Goal: Information Seeking & Learning: Learn about a topic

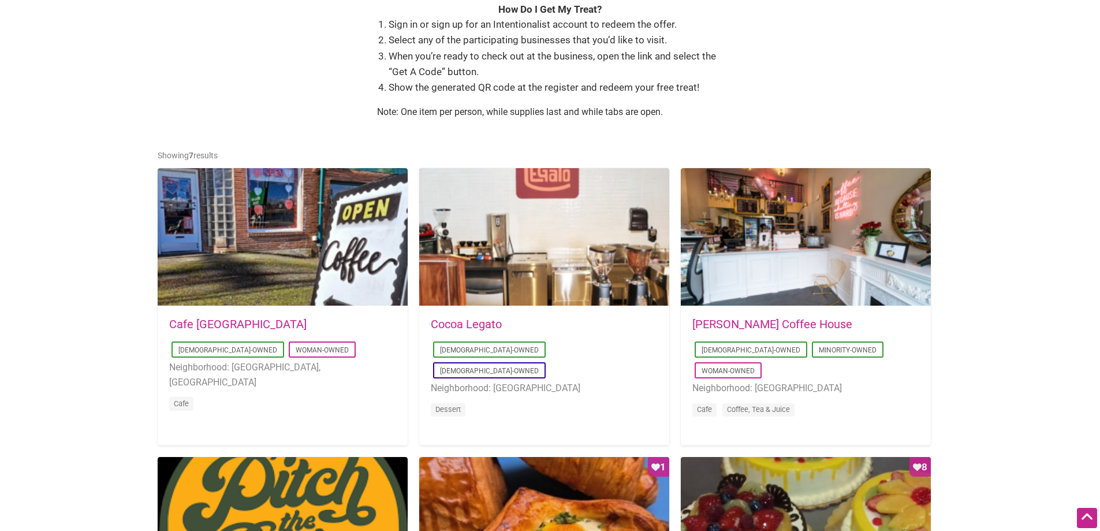
scroll to position [462, 0]
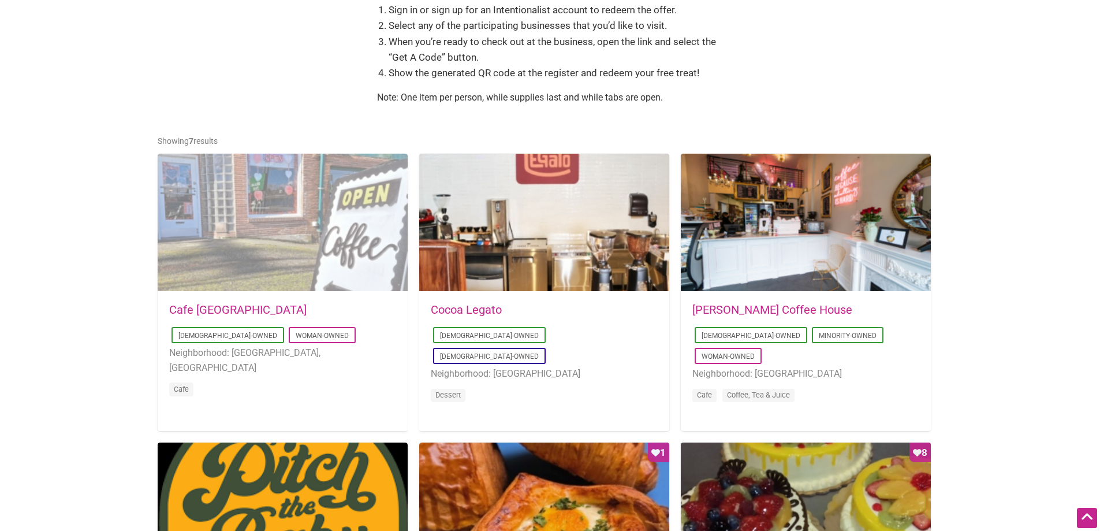
click at [291, 236] on div at bounding box center [283, 223] width 250 height 139
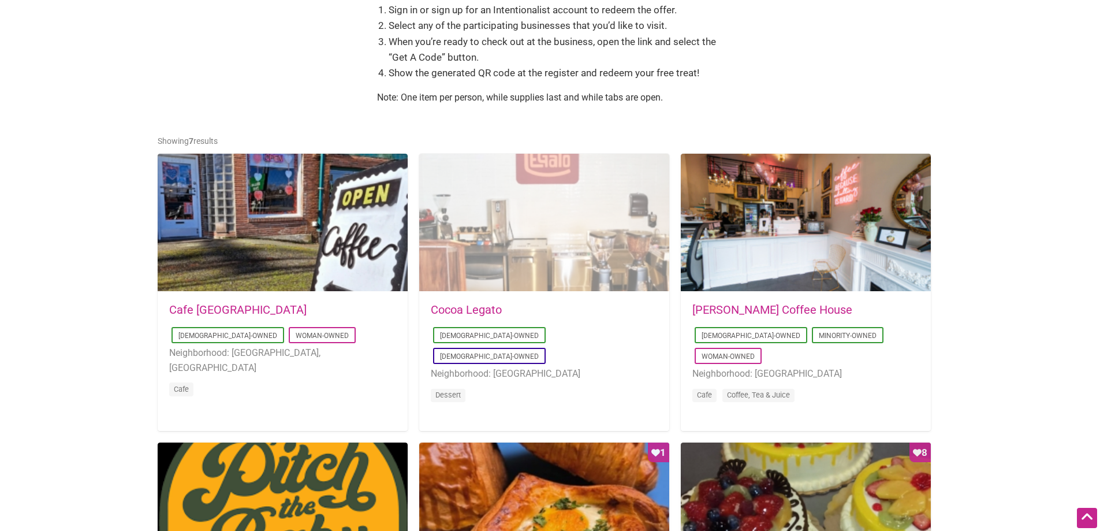
click at [542, 209] on div at bounding box center [544, 223] width 250 height 139
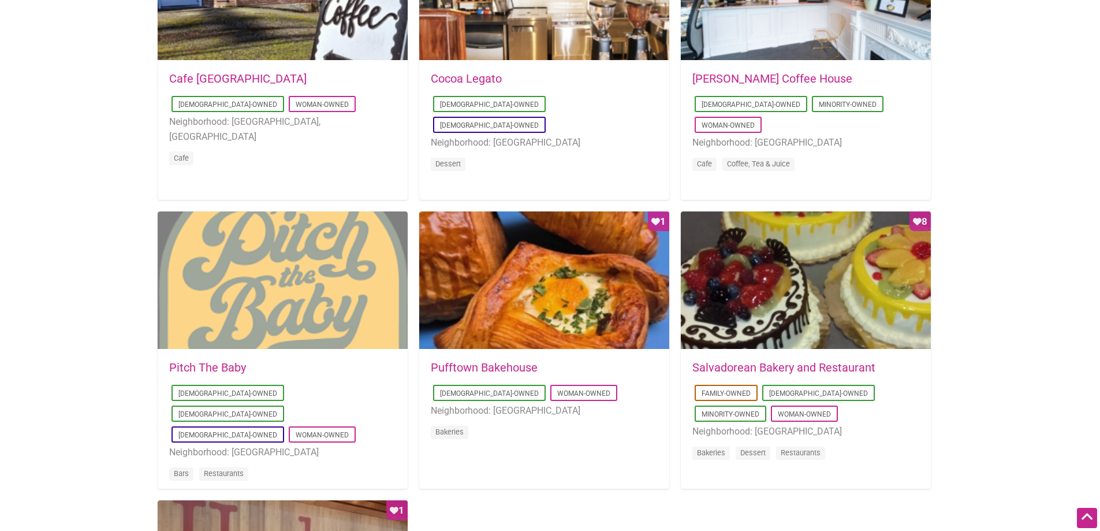
scroll to position [751, 0]
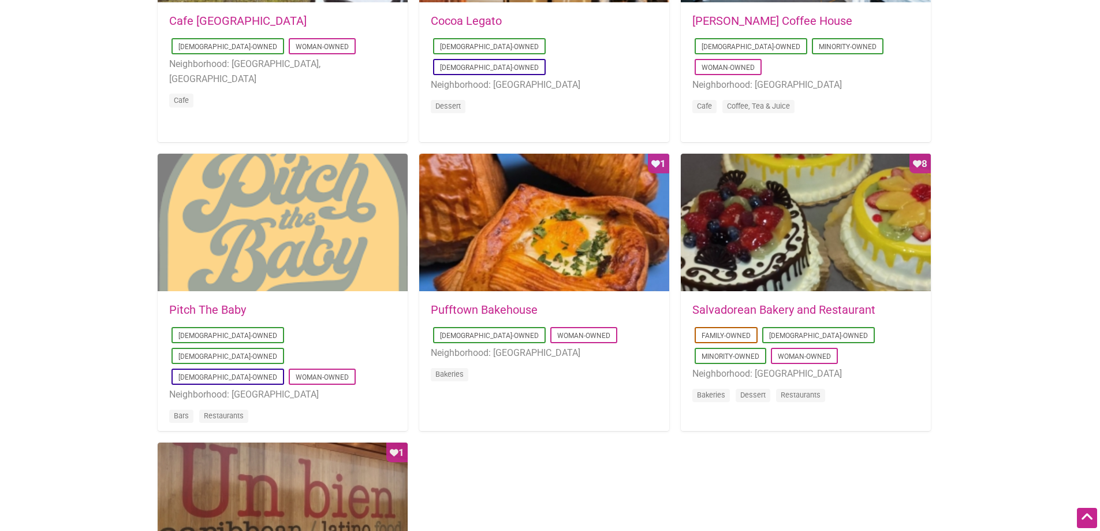
click at [248, 245] on div at bounding box center [283, 223] width 250 height 139
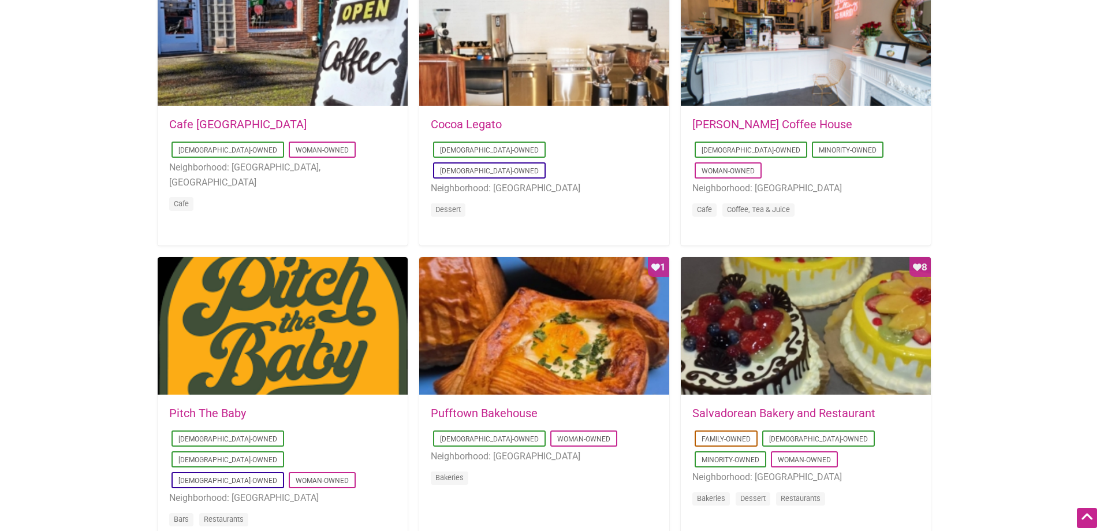
scroll to position [809, 0]
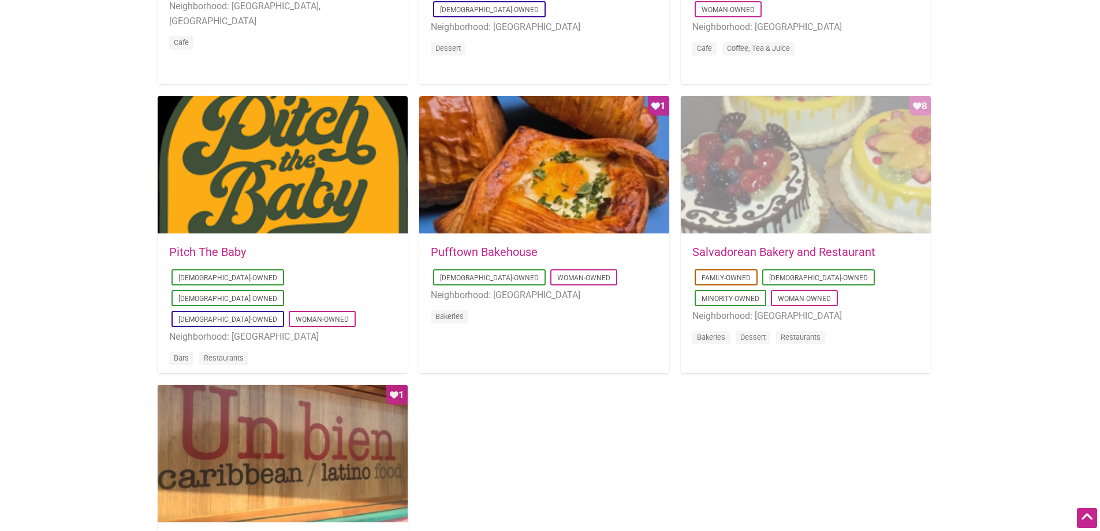
click at [770, 159] on div "Favorite Count 8" at bounding box center [806, 165] width 250 height 139
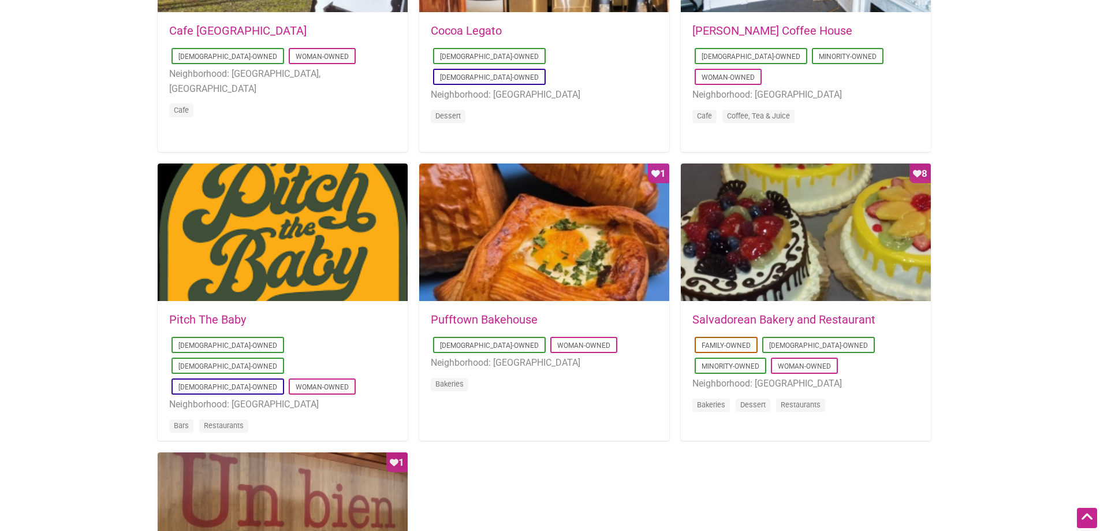
scroll to position [751, 0]
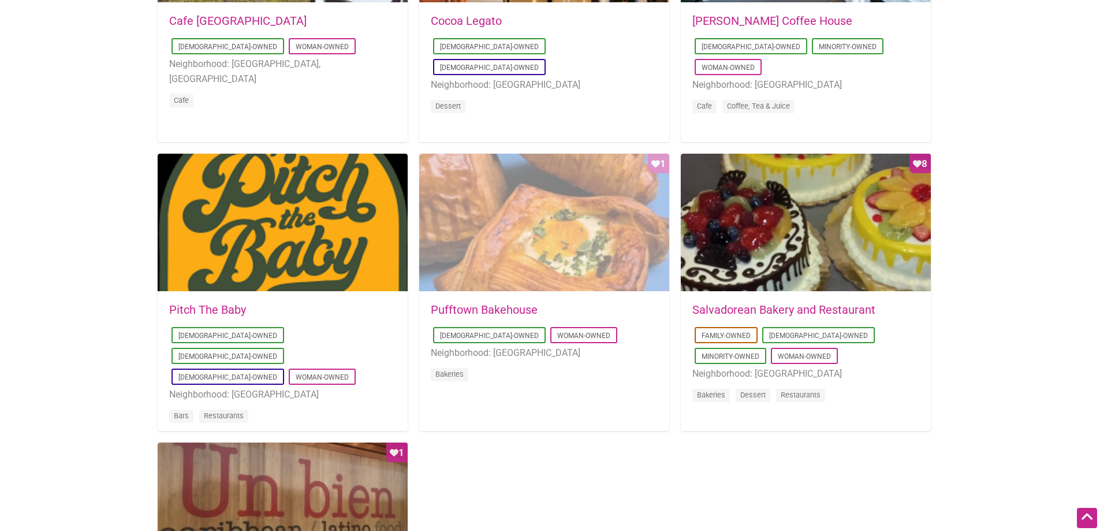
click at [550, 210] on div "Favorite Count 1" at bounding box center [544, 223] width 250 height 139
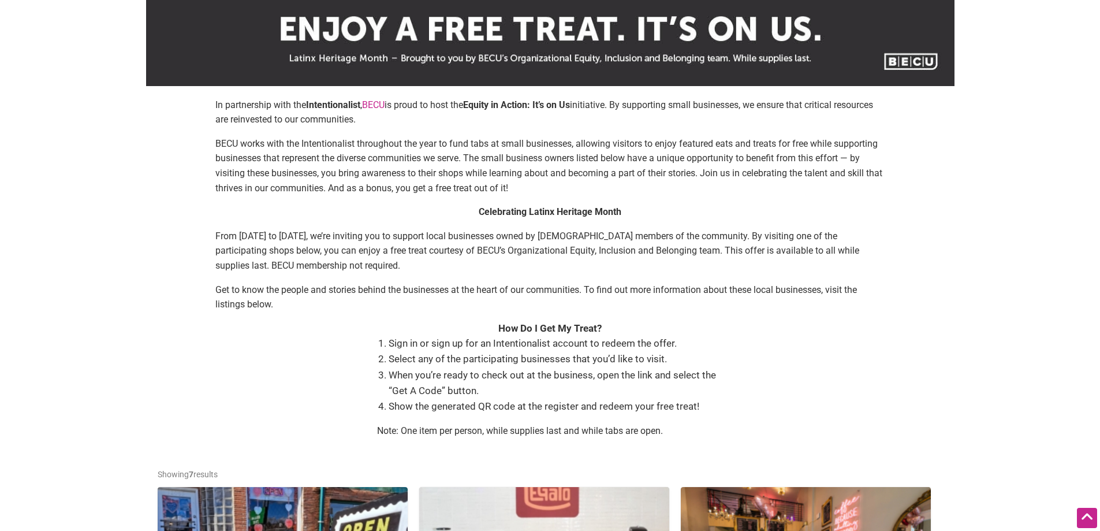
scroll to position [0, 0]
